Goal: Information Seeking & Learning: Learn about a topic

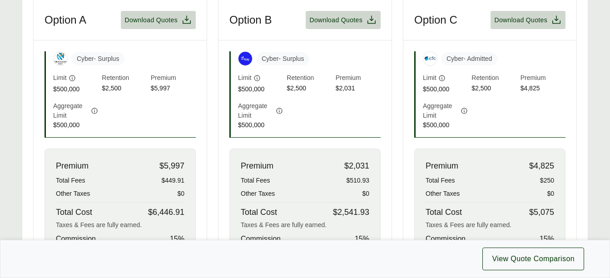
scroll to position [309, 0]
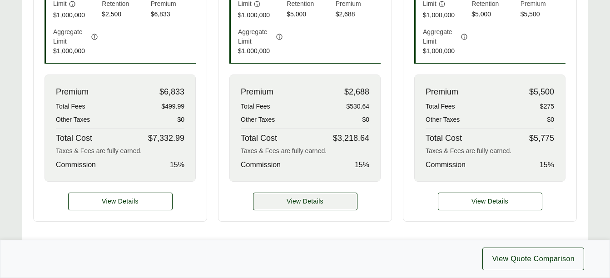
scroll to position [386, 0]
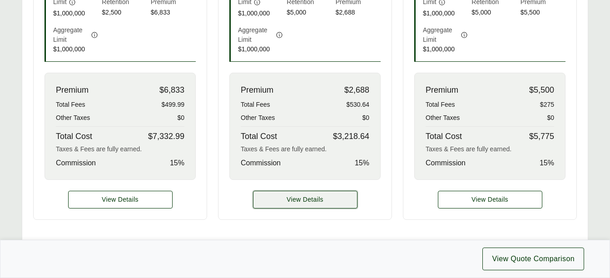
click at [314, 205] on button "View Details" at bounding box center [305, 200] width 105 height 18
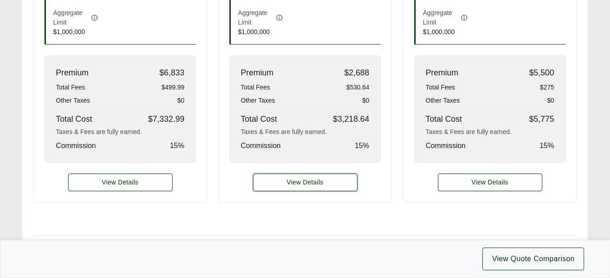
scroll to position [404, 0]
click at [297, 182] on span "View Details" at bounding box center [305, 182] width 37 height 10
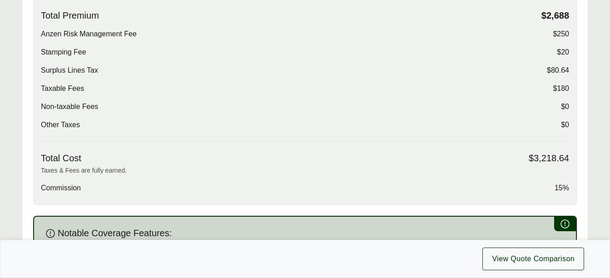
scroll to position [309, 0]
